Goal: Information Seeking & Learning: Check status

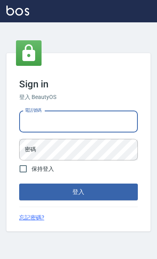
type input "0919522863"
click at [78, 200] on button "登入" at bounding box center [78, 191] width 118 height 17
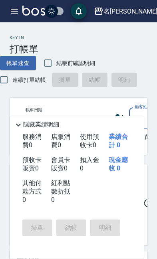
click at [11, 5] on button "button" at bounding box center [14, 11] width 16 height 16
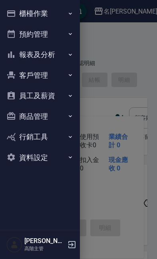
click at [69, 54] on icon "button" at bounding box center [70, 54] width 3 height 2
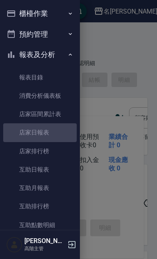
click at [46, 132] on link "店家日報表" at bounding box center [39, 132] width 73 height 18
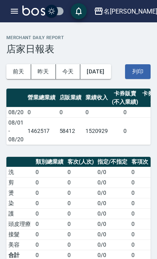
click at [49, 72] on button "昨天" at bounding box center [43, 71] width 25 height 15
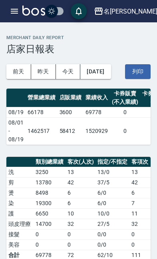
click at [138, 8] on div "名[PERSON_NAME]" at bounding box center [130, 11] width 54 height 10
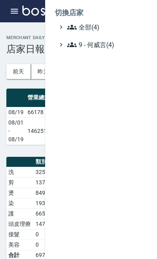
click at [112, 44] on span "9 - 何威言(4)" at bounding box center [105, 45] width 77 height 10
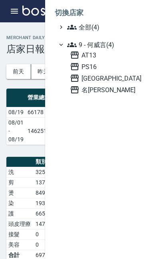
click at [92, 50] on span "AT13" at bounding box center [107, 55] width 74 height 10
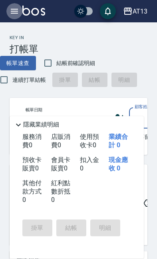
click at [14, 14] on icon "button" at bounding box center [15, 11] width 10 height 10
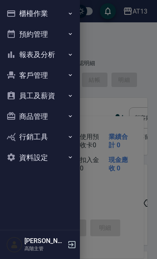
click at [72, 51] on icon "button" at bounding box center [70, 54] width 6 height 6
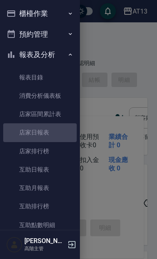
click at [51, 128] on link "店家日報表" at bounding box center [39, 132] width 73 height 18
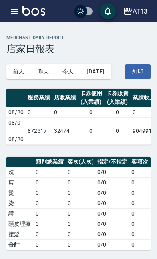
click at [44, 69] on button "昨天" at bounding box center [43, 71] width 25 height 15
